Goal: Use online tool/utility: Utilize a website feature to perform a specific function

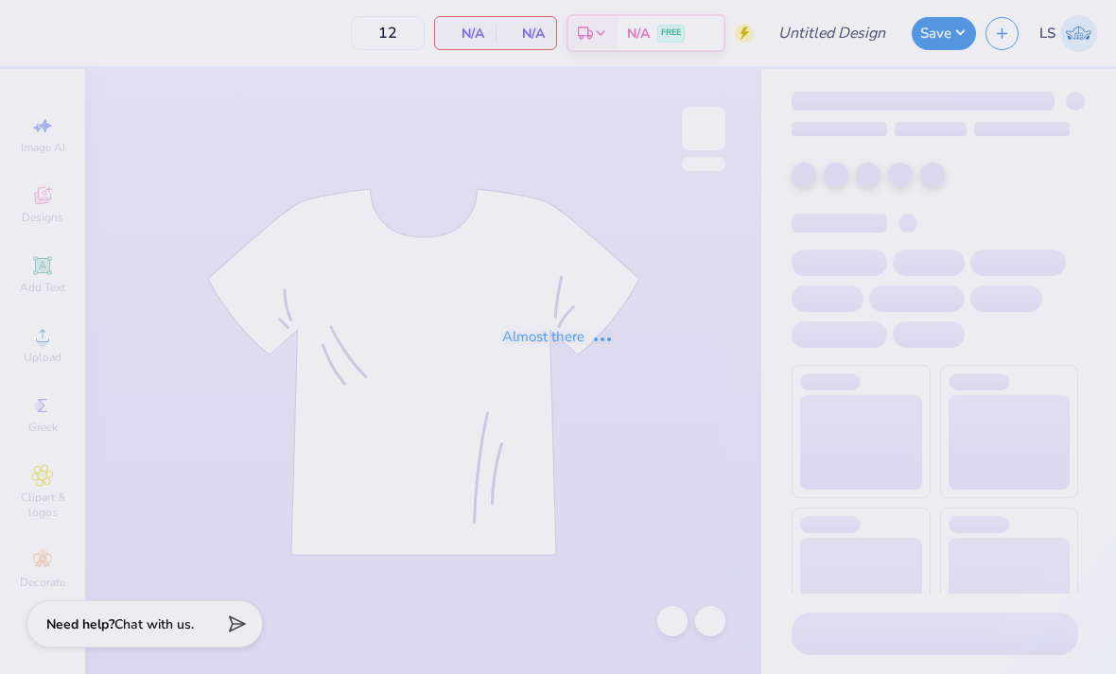
type input "Phi Tau Homecoming"
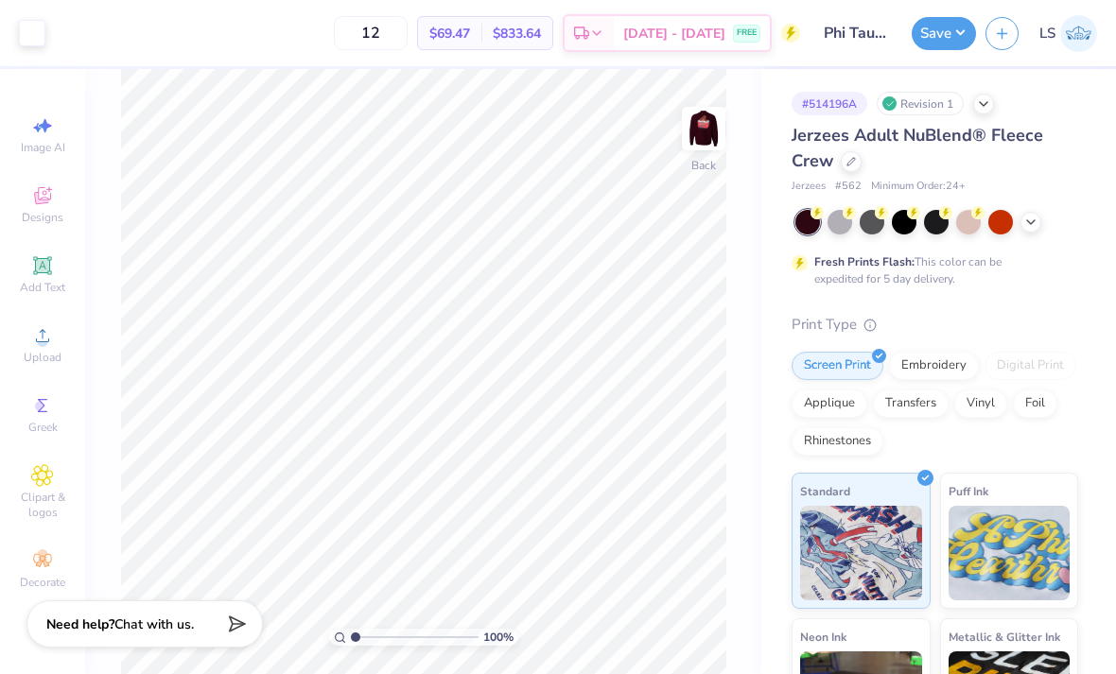
click at [692, 122] on img at bounding box center [704, 129] width 38 height 38
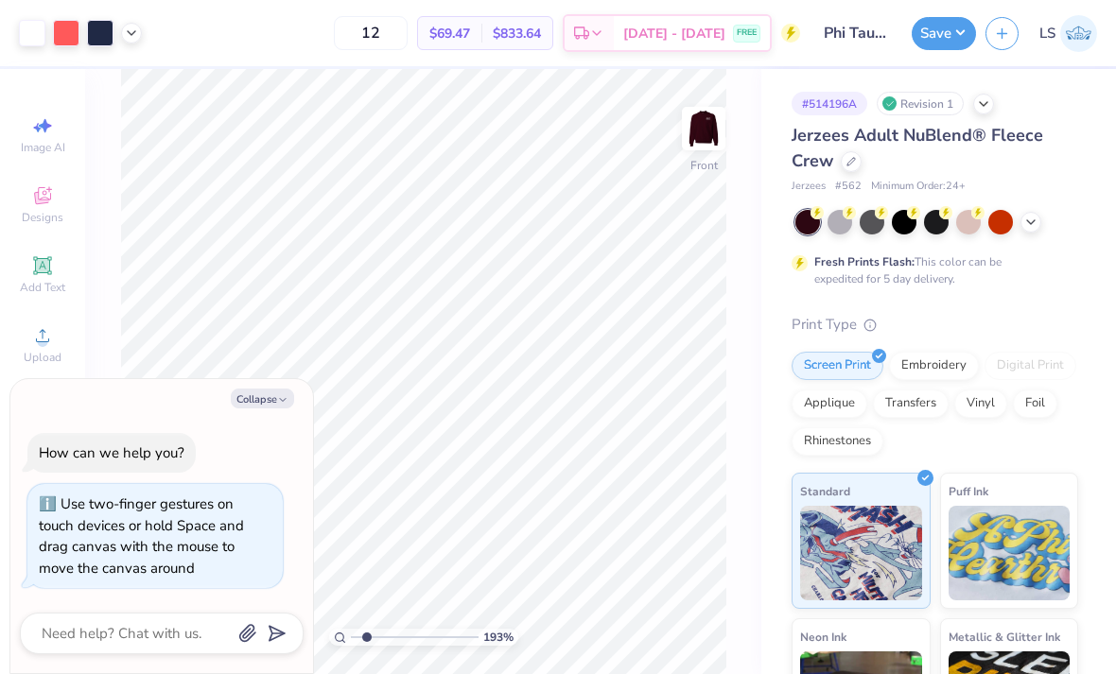
type input "1.94639706598154"
click at [279, 394] on button "Collapse" at bounding box center [262, 399] width 63 height 20
type textarea "x"
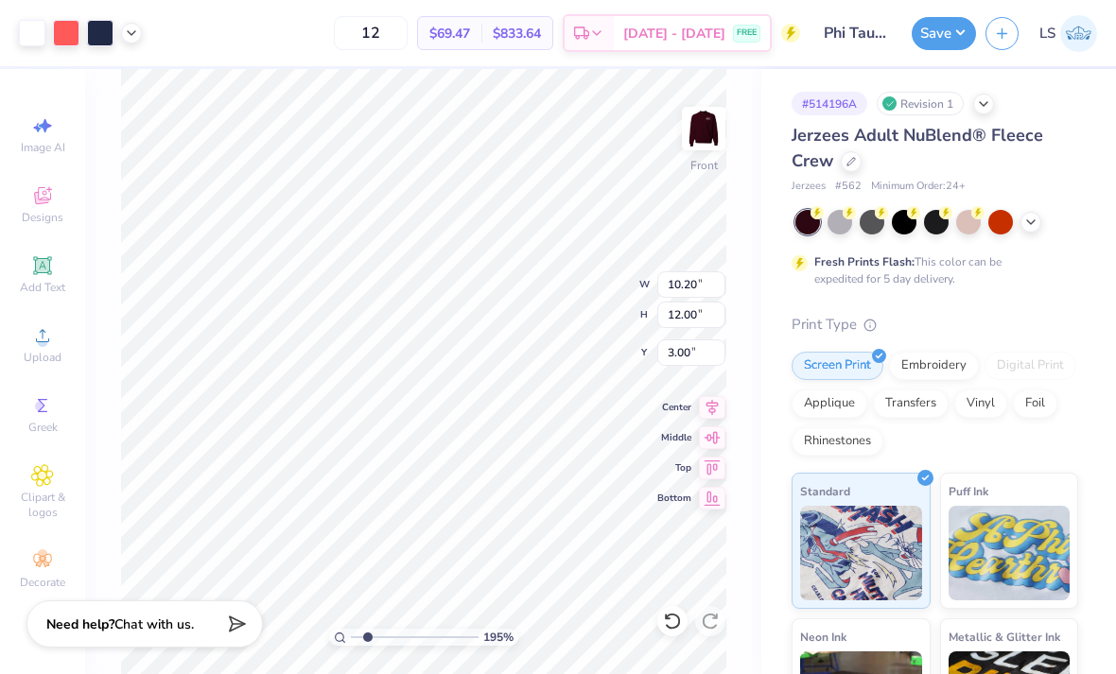
type input "1.94639706598154"
type input "4.28"
click at [674, 620] on icon at bounding box center [672, 621] width 19 height 19
type input "1.94639706598154"
type input "0.71"
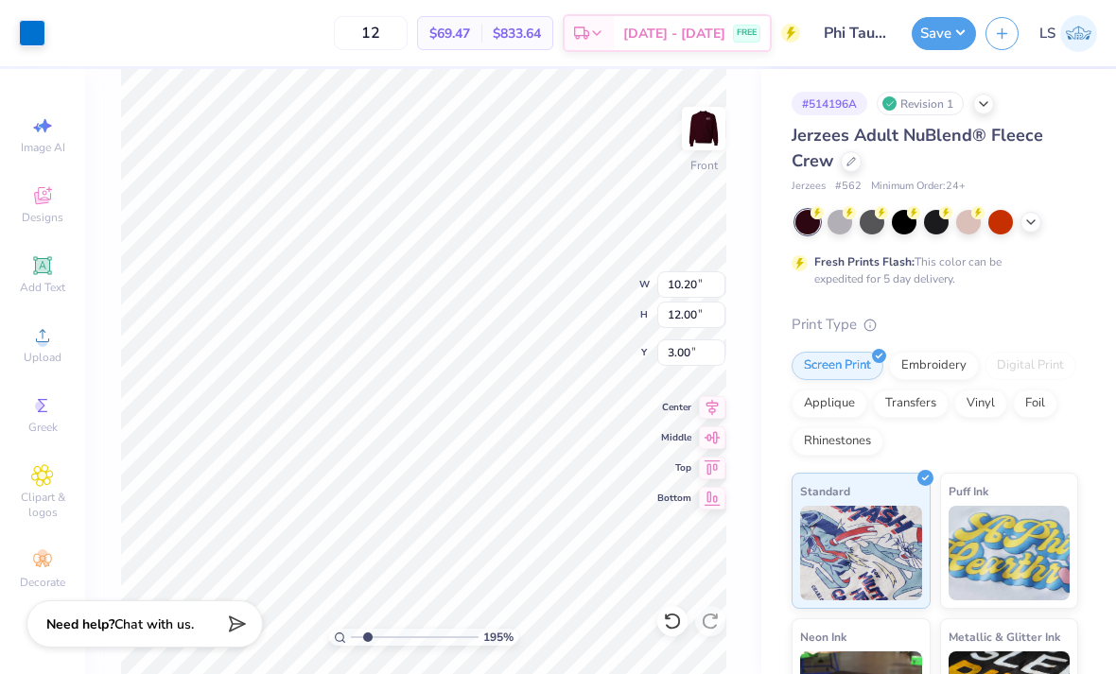
type input "0.60"
type input "13.80"
click at [27, 30] on div at bounding box center [32, 33] width 26 height 26
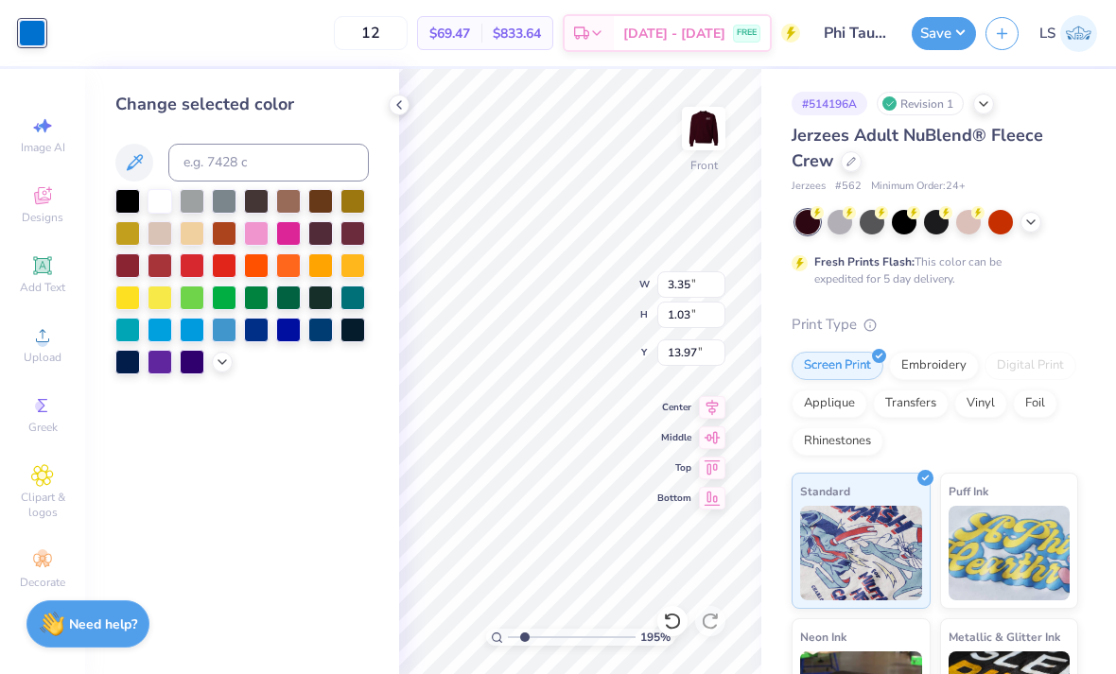
click at [162, 209] on div at bounding box center [160, 201] width 25 height 25
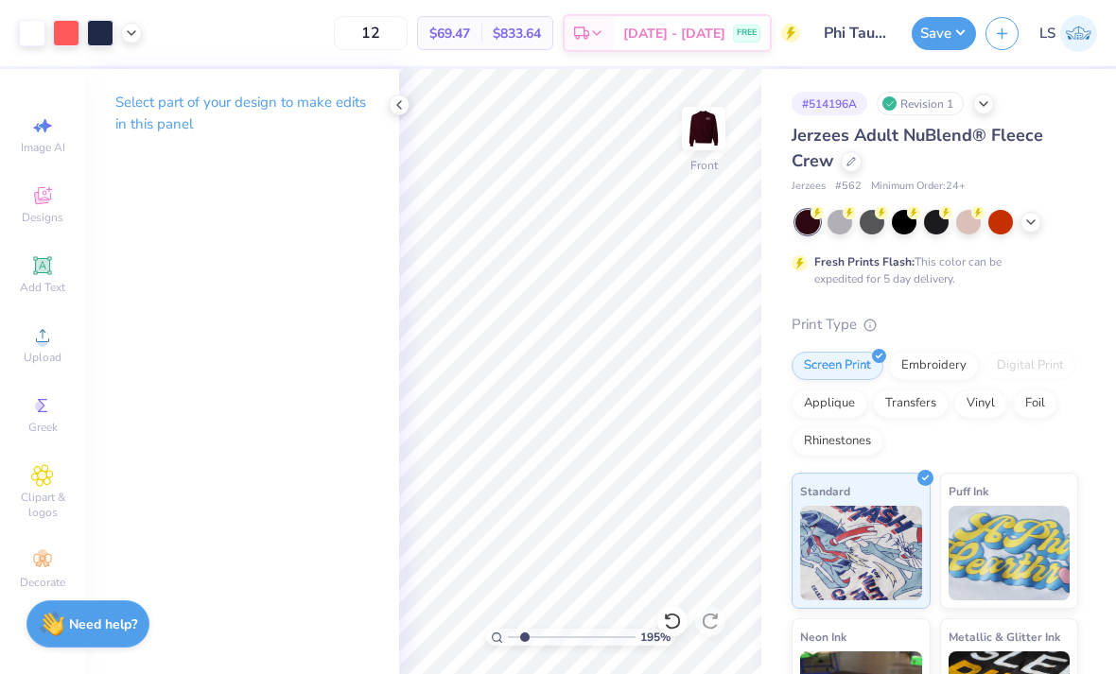
click at [128, 37] on icon at bounding box center [131, 33] width 15 height 15
click at [112, 82] on div at bounding box center [113, 81] width 26 height 26
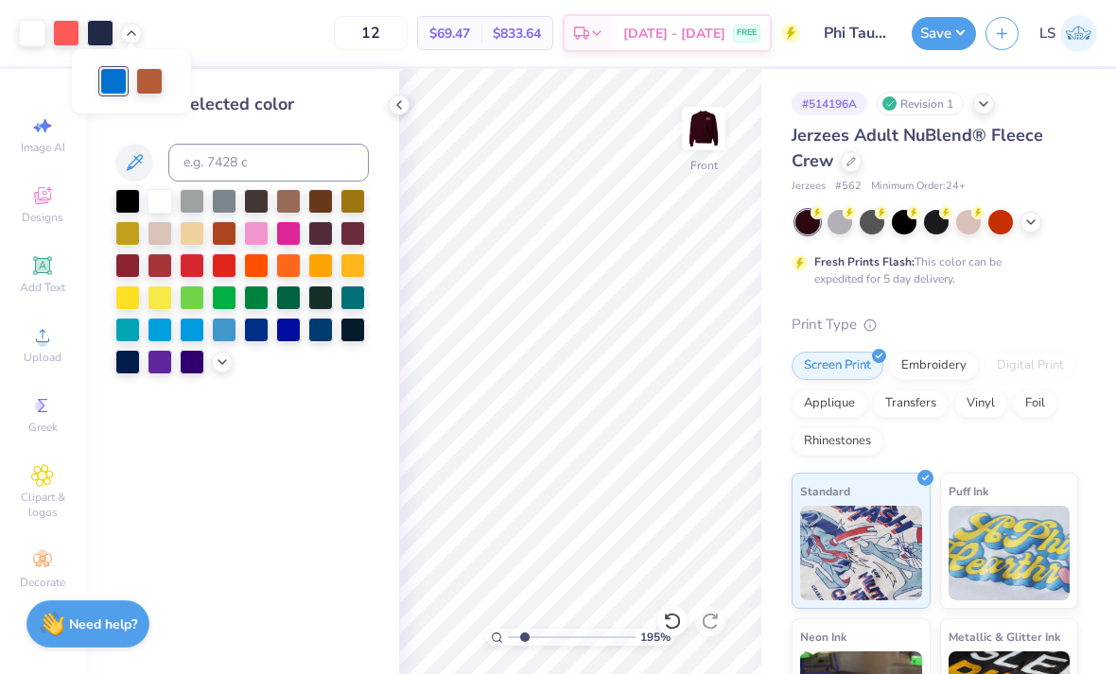
click at [155, 198] on div at bounding box center [160, 201] width 25 height 25
click at [162, 200] on div at bounding box center [160, 201] width 25 height 25
click at [402, 112] on icon at bounding box center [399, 104] width 15 height 15
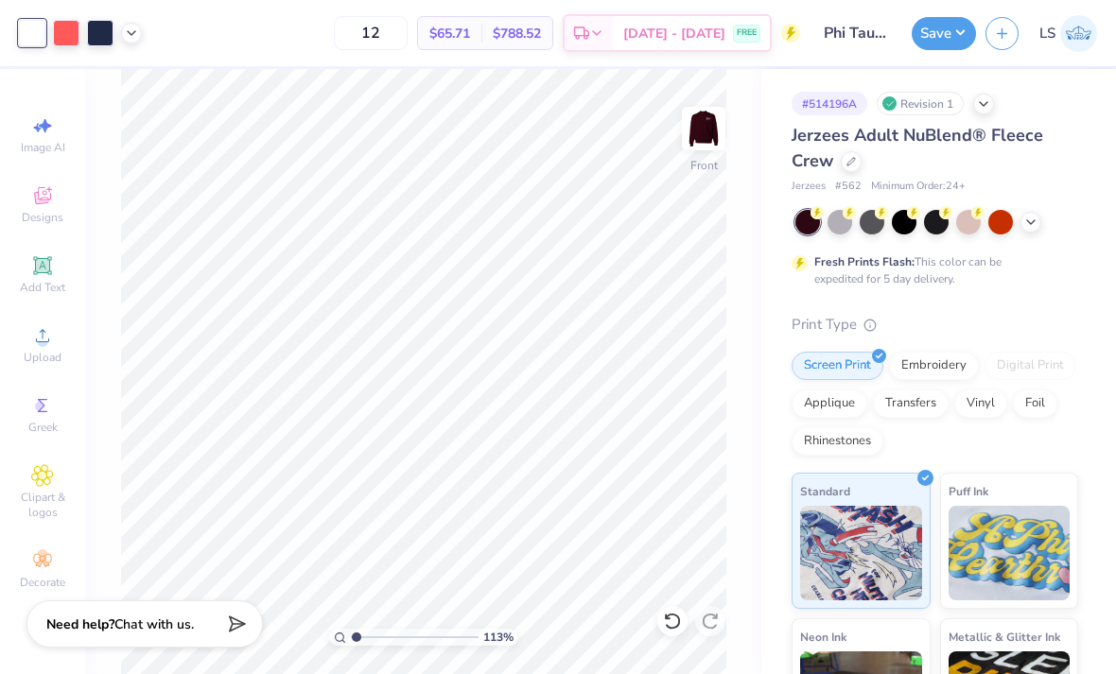
click at [124, 33] on icon at bounding box center [131, 33] width 15 height 15
click at [133, 92] on div at bounding box center [131, 81] width 26 height 26
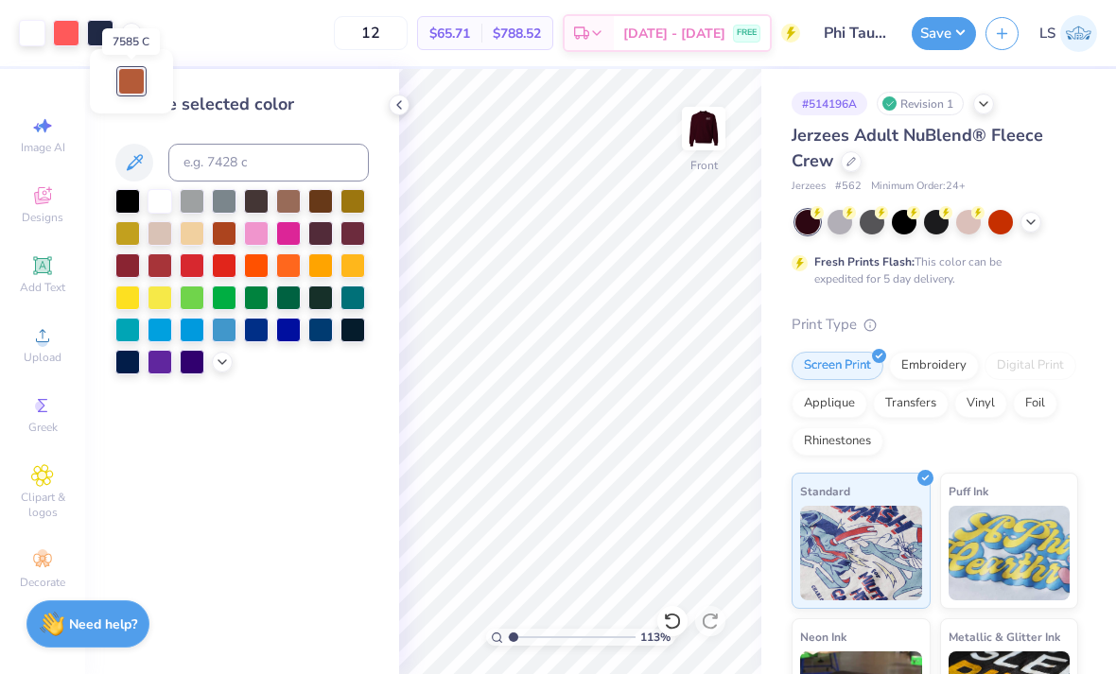
click at [937, 27] on button "Save" at bounding box center [944, 33] width 64 height 33
type input "1.13349828775209"
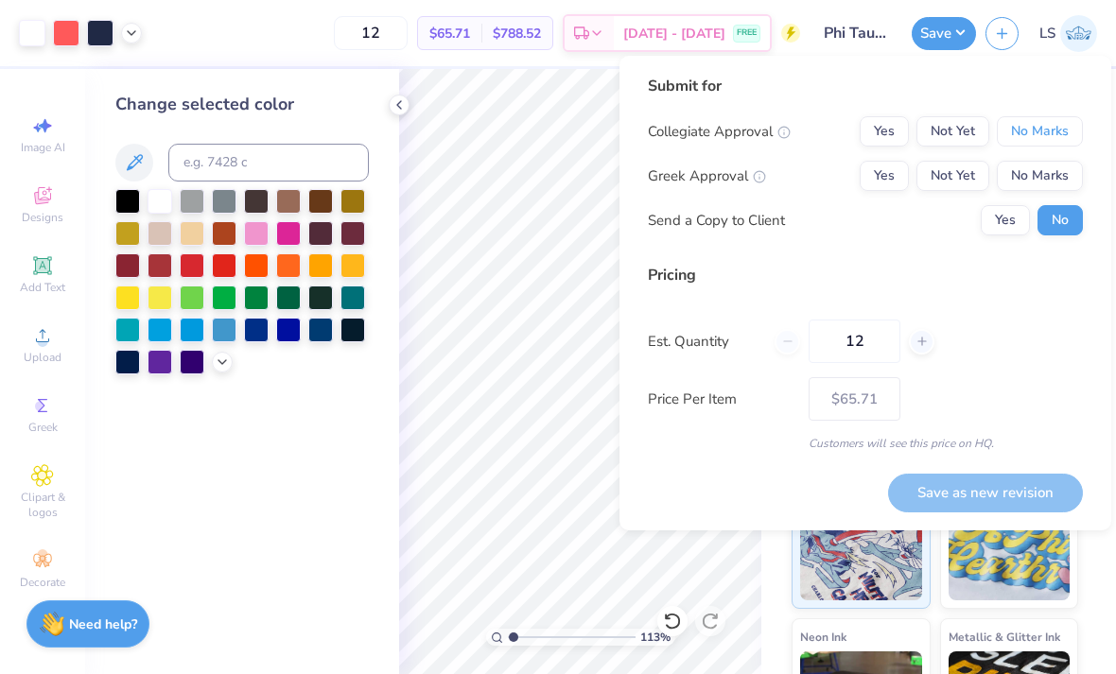
click at [1027, 121] on button "No Marks" at bounding box center [1040, 131] width 86 height 30
click at [939, 166] on button "Not Yet" at bounding box center [953, 176] width 73 height 30
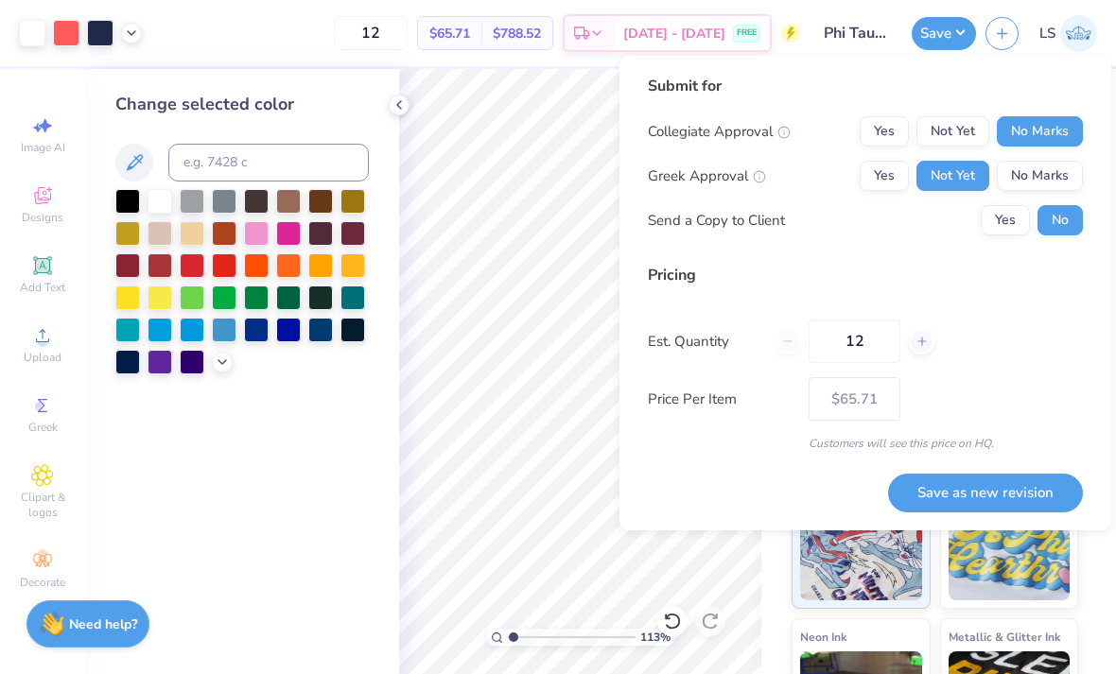
click at [843, 333] on input "12" at bounding box center [855, 342] width 92 height 44
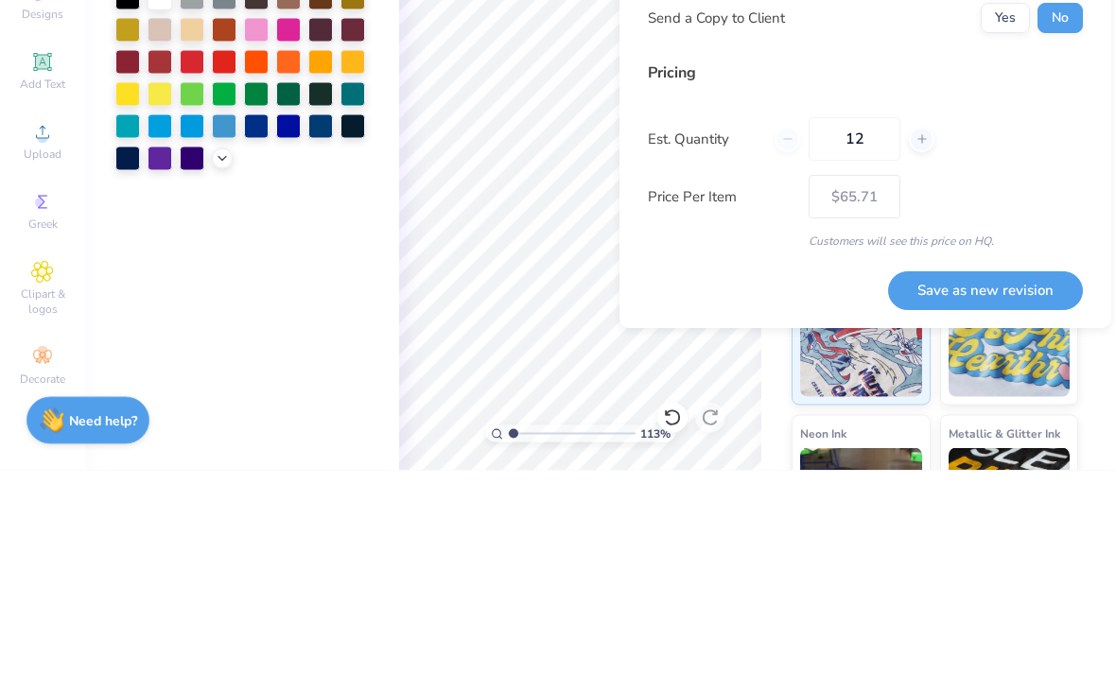
type input "3"
type input "30"
type input "$39.22"
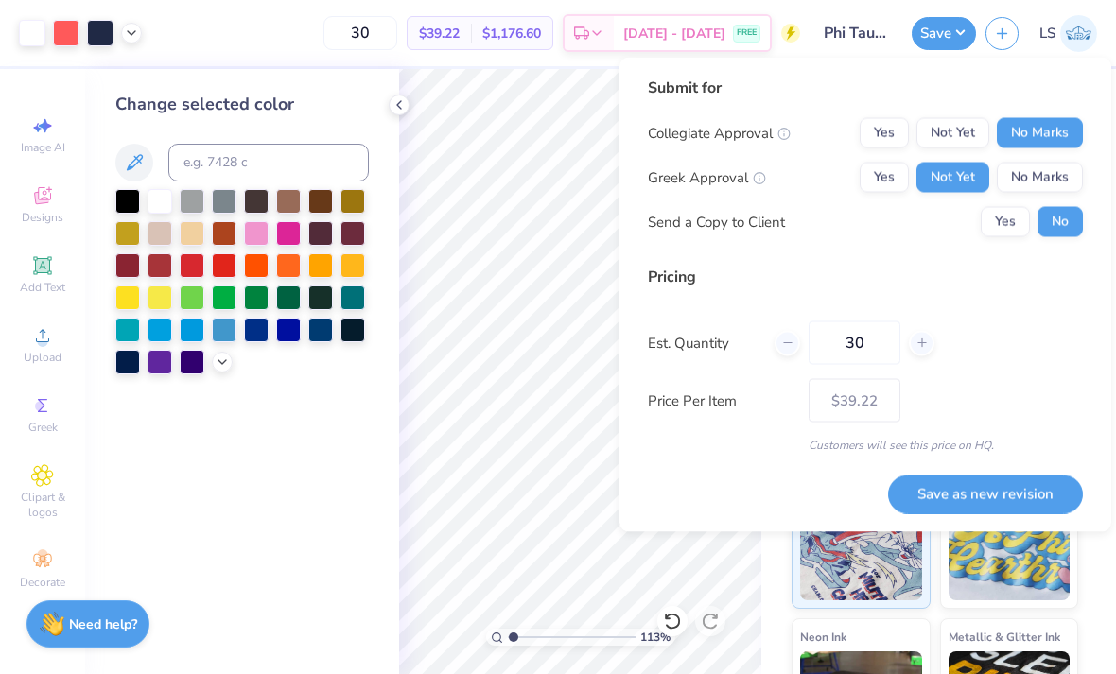
type input "30"
click at [1016, 500] on button "Save as new revision" at bounding box center [985, 494] width 195 height 39
type input "$39.22"
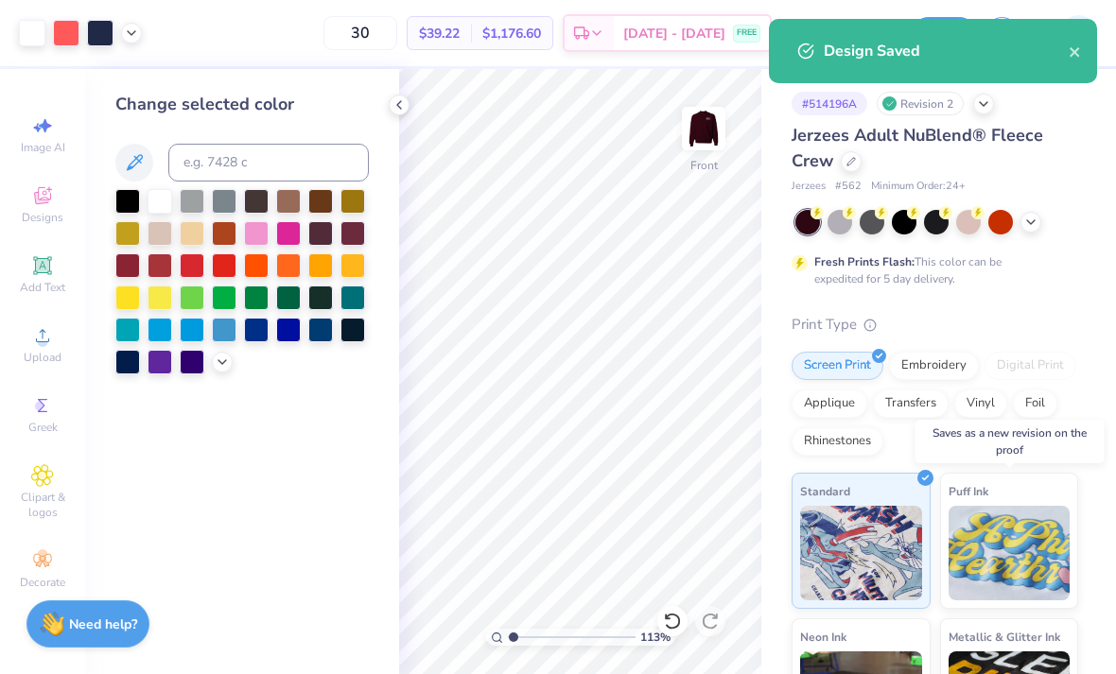
type input "1.13349828775209"
